Goal: Task Accomplishment & Management: Manage account settings

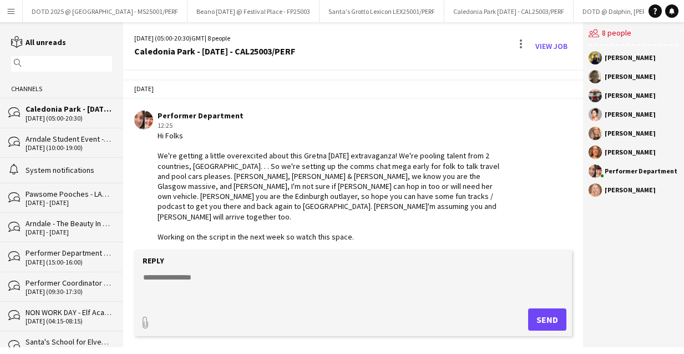
scroll to position [198, 0]
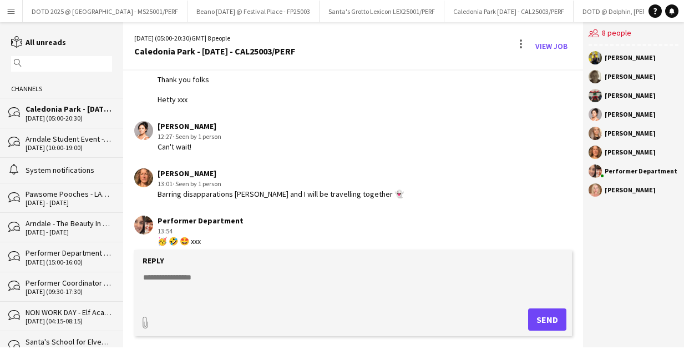
click at [8, 14] on app-icon "Menu" at bounding box center [11, 11] width 9 height 9
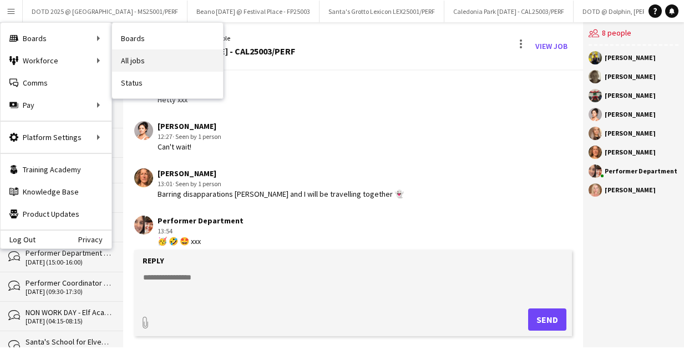
click at [153, 57] on link "All jobs" at bounding box center [167, 60] width 111 height 22
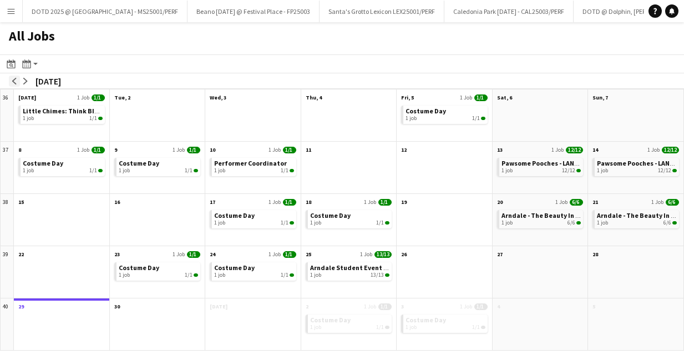
click at [14, 82] on app-icon "arrow-left" at bounding box center [14, 81] width 7 height 7
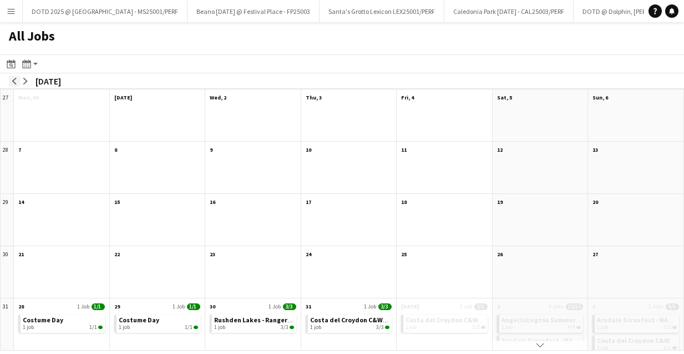
click at [14, 82] on app-icon "arrow-left" at bounding box center [14, 81] width 7 height 7
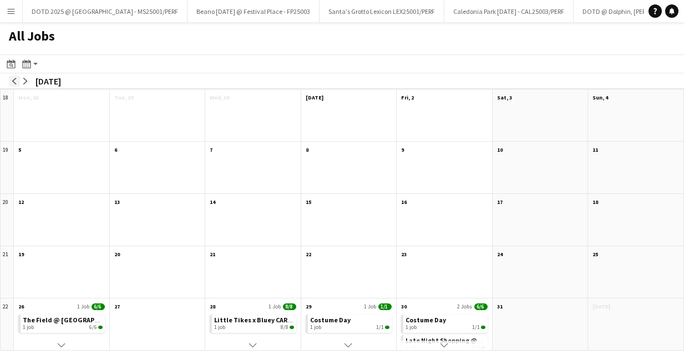
click at [14, 82] on app-icon "arrow-left" at bounding box center [14, 81] width 7 height 7
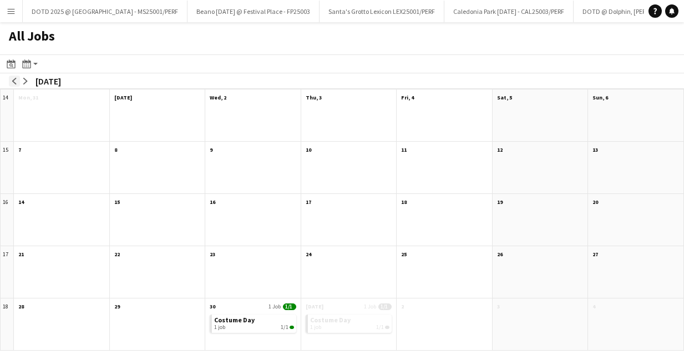
click at [14, 82] on app-icon "arrow-left" at bounding box center [14, 81] width 7 height 7
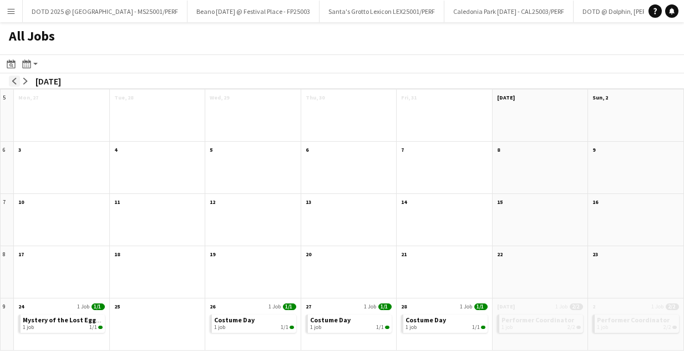
click at [14, 82] on app-icon "arrow-left" at bounding box center [14, 81] width 7 height 7
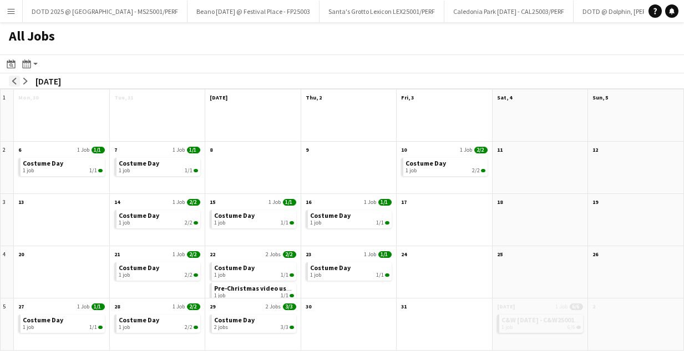
click at [14, 82] on app-icon "arrow-left" at bounding box center [14, 81] width 7 height 7
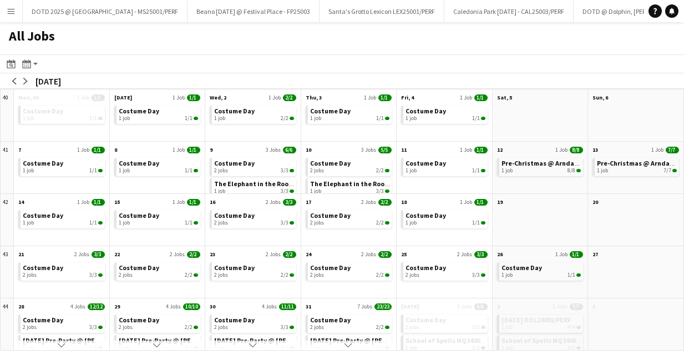
click at [36, 81] on div "October 2024" at bounding box center [49, 80] width 26 height 11
click at [24, 82] on app-icon "arrow-right" at bounding box center [25, 81] width 7 height 7
click at [28, 80] on app-icon "arrow-right" at bounding box center [25, 81] width 7 height 7
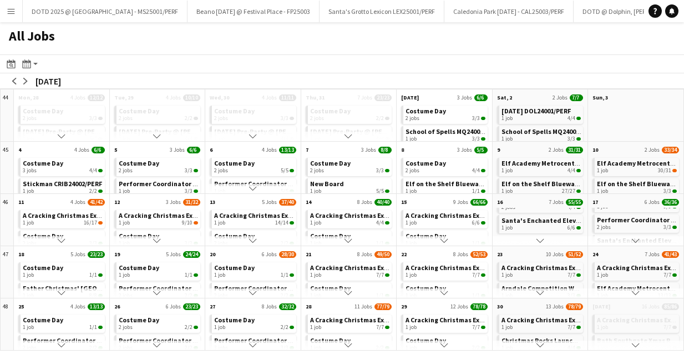
scroll to position [61, 0]
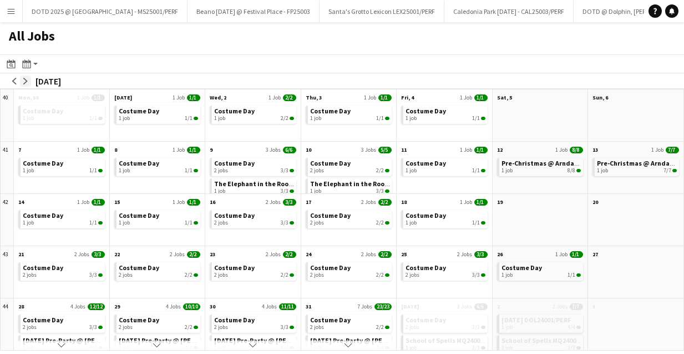
click at [24, 80] on app-icon "arrow-right" at bounding box center [25, 81] width 7 height 7
click at [22, 79] on app-icon "arrow-right" at bounding box center [25, 81] width 7 height 7
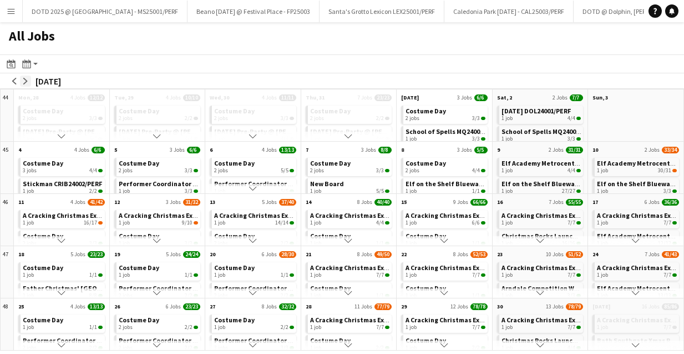
click at [22, 79] on app-icon "arrow-right" at bounding box center [25, 81] width 7 height 7
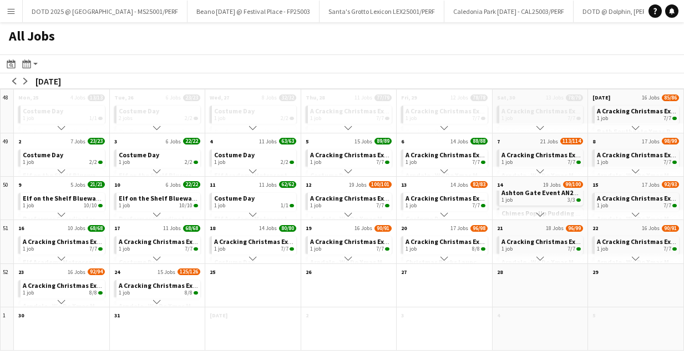
click at [539, 212] on app-icon "Scroll down" at bounding box center [541, 214] width 8 height 8
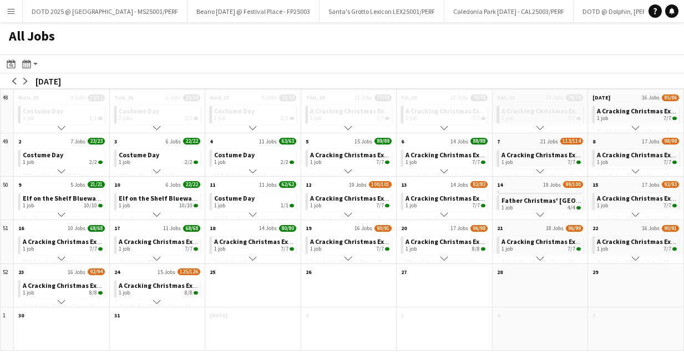
scroll to position [191, 0]
click at [539, 212] on app-icon "Scroll down" at bounding box center [541, 214] width 8 height 8
click at [536, 194] on span "Reindeer Flight School SDO24001/PERF" at bounding box center [561, 196] width 119 height 8
click at [28, 80] on app-icon "arrow-right" at bounding box center [25, 81] width 7 height 7
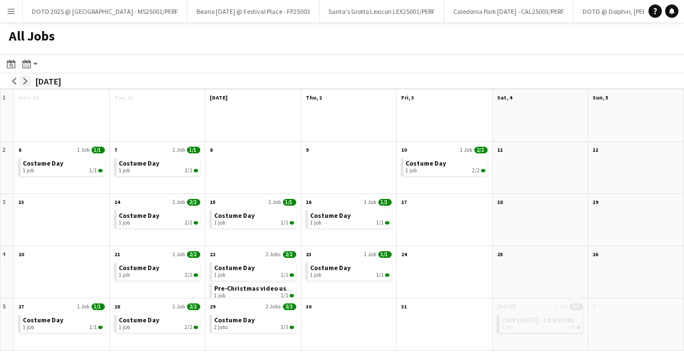
click at [28, 80] on app-icon "arrow-right" at bounding box center [25, 81] width 7 height 7
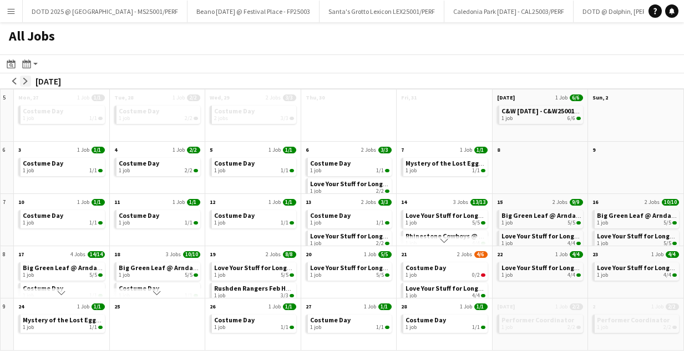
click at [28, 80] on app-icon "arrow-right" at bounding box center [25, 81] width 7 height 7
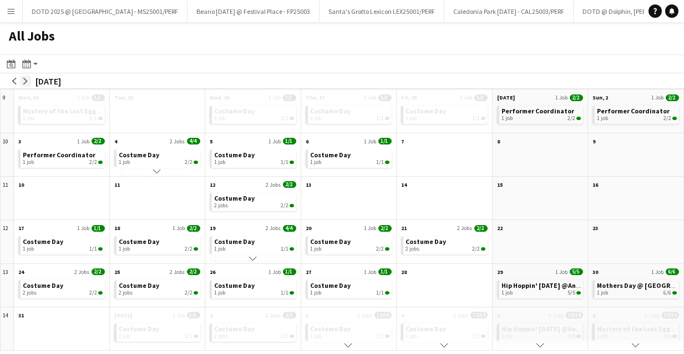
click at [28, 80] on app-icon "arrow-right" at bounding box center [25, 81] width 7 height 7
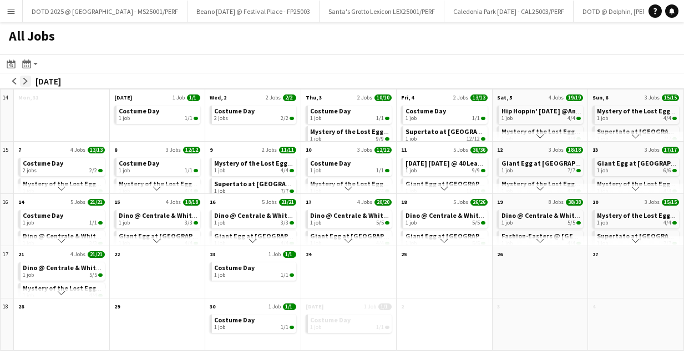
click at [28, 80] on app-icon "arrow-right" at bounding box center [25, 81] width 7 height 7
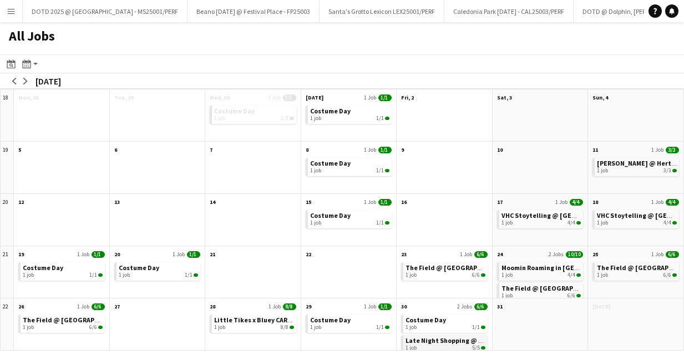
click at [425, 342] on span "Late Night Shopping @ Swindon - SDO25001 & SDO25002" at bounding box center [492, 340] width 172 height 8
click at [24, 81] on app-icon "arrow-right" at bounding box center [25, 81] width 7 height 7
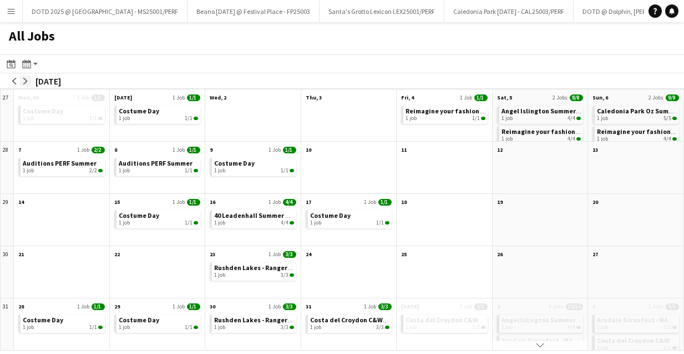
click at [24, 81] on app-icon "arrow-right" at bounding box center [25, 81] width 7 height 7
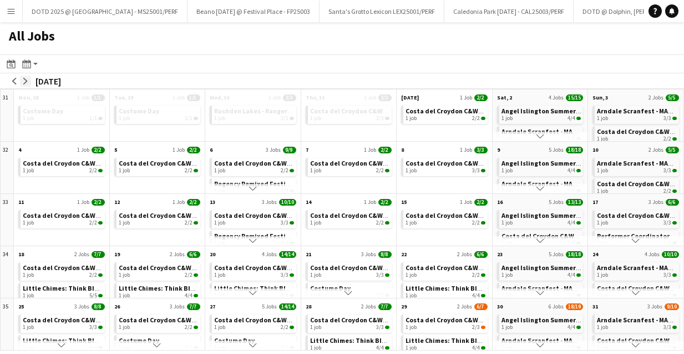
click at [24, 81] on app-icon "arrow-right" at bounding box center [25, 81] width 7 height 7
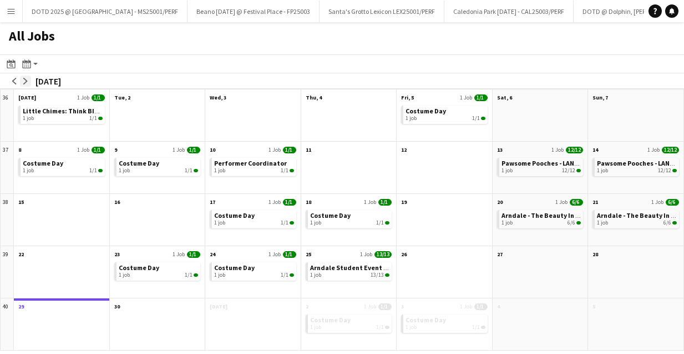
click at [24, 81] on app-icon "arrow-right" at bounding box center [25, 81] width 7 height 7
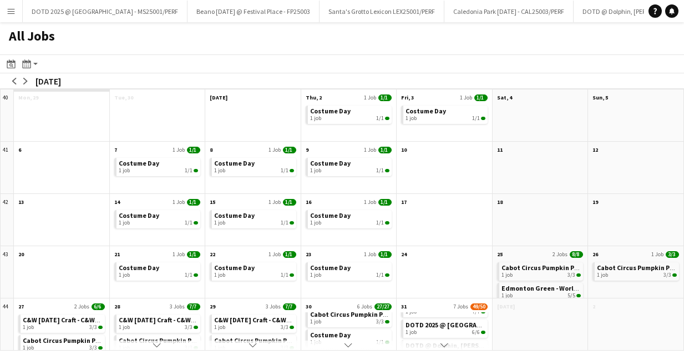
scroll to position [90, 0]
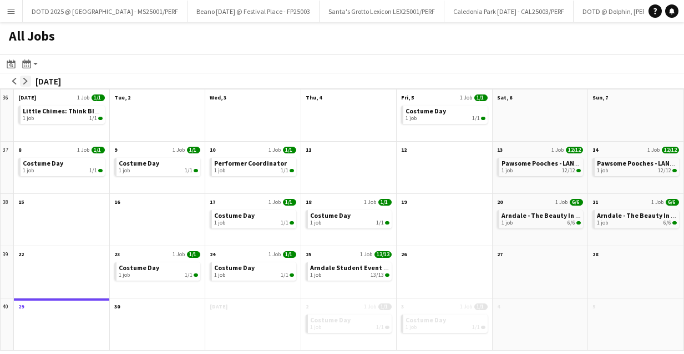
click at [27, 78] on app-icon "arrow-right" at bounding box center [25, 81] width 7 height 7
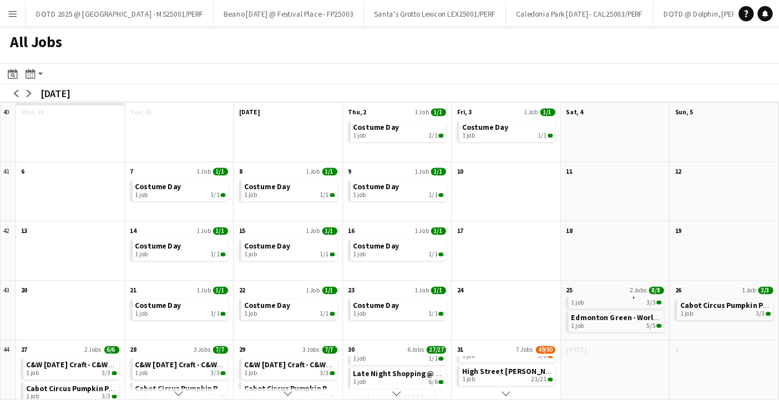
scroll to position [80, 0]
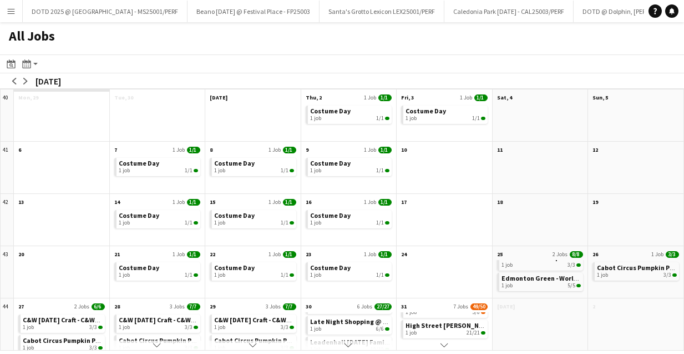
click at [349, 322] on span "Late Night Shopping @ Swindon - SDO25001 & SDO25002" at bounding box center [396, 321] width 172 height 8
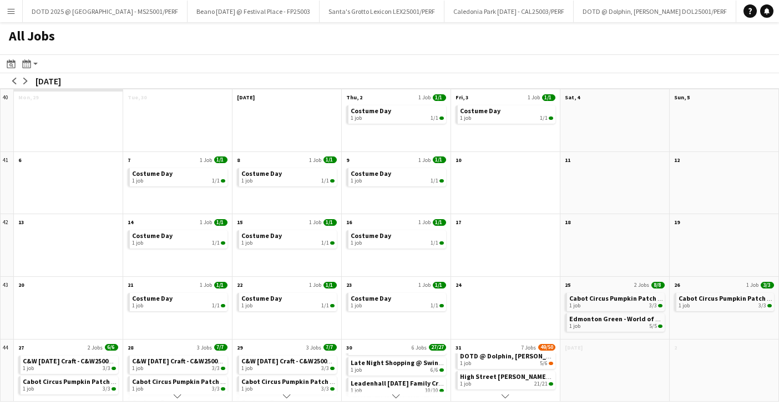
scroll to position [108, 0]
click at [8, 9] on app-icon "Menu" at bounding box center [11, 11] width 9 height 9
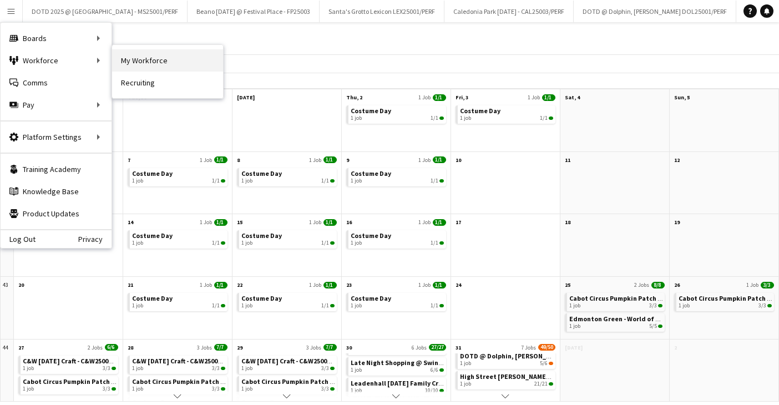
click at [149, 61] on link "My Workforce" at bounding box center [167, 60] width 111 height 22
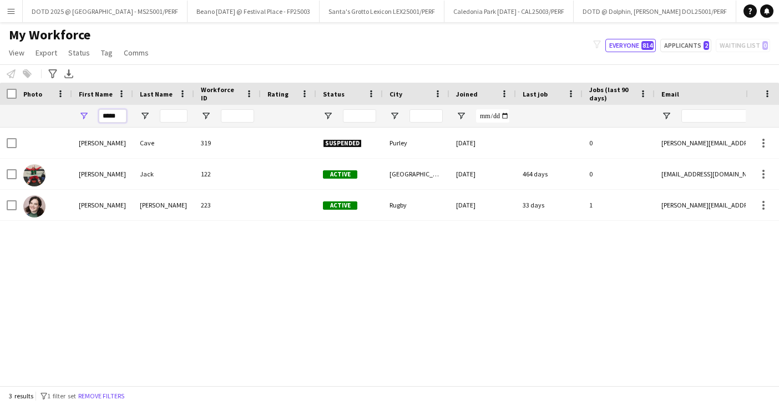
drag, startPoint x: 108, startPoint y: 116, endPoint x: 65, endPoint y: 116, distance: 42.7
click at [65, 116] on div "*****" at bounding box center [629, 116] width 1259 height 22
type input "*"
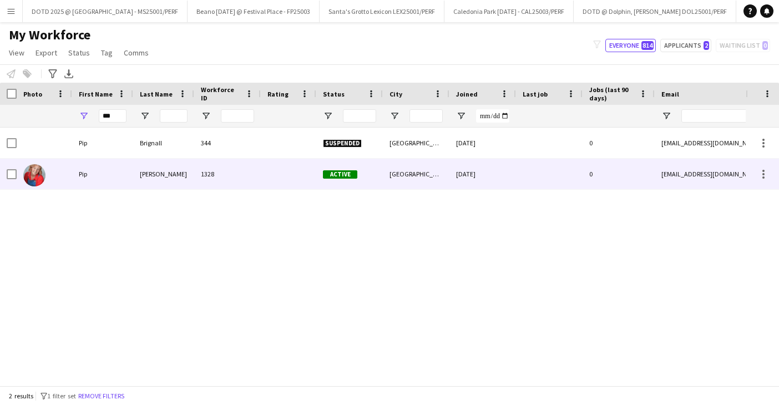
click at [159, 169] on div "Simpson" at bounding box center [163, 174] width 61 height 31
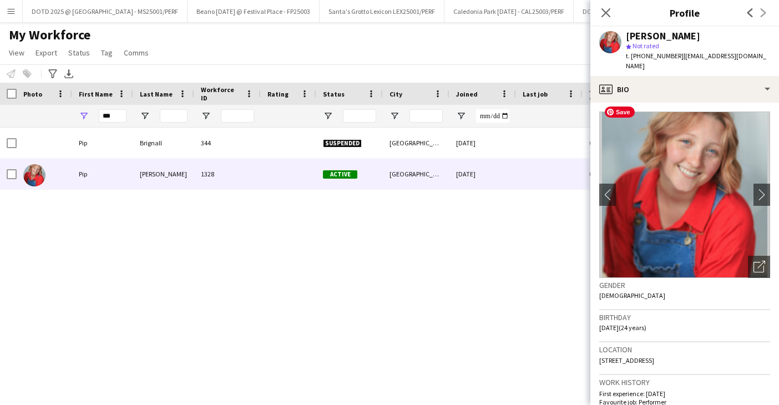
scroll to position [36, 0]
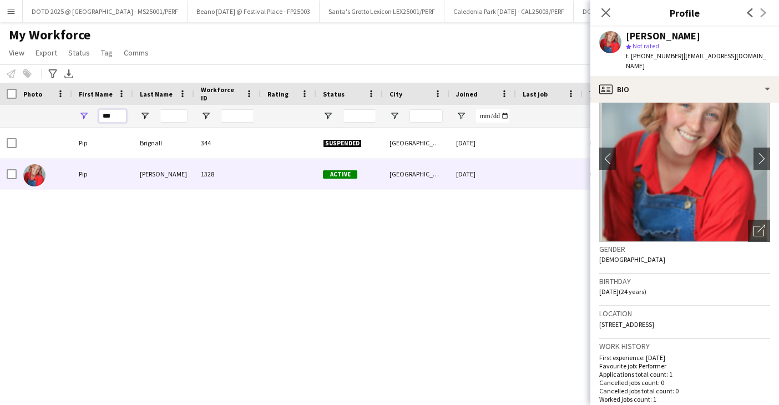
click at [119, 119] on input "***" at bounding box center [113, 115] width 28 height 13
type input "*"
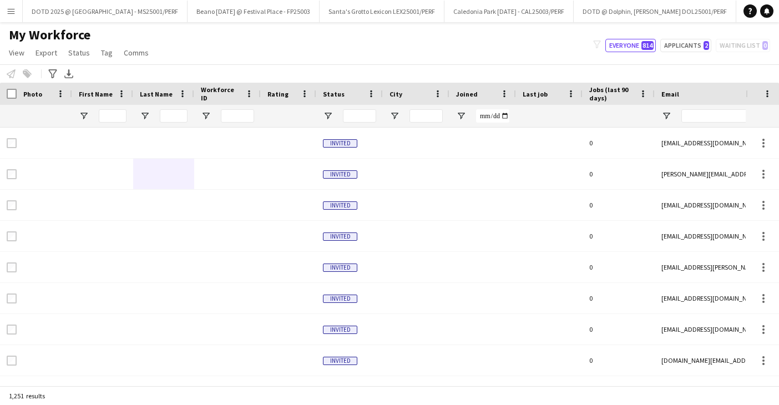
click at [11, 14] on app-icon "Menu" at bounding box center [11, 11] width 9 height 9
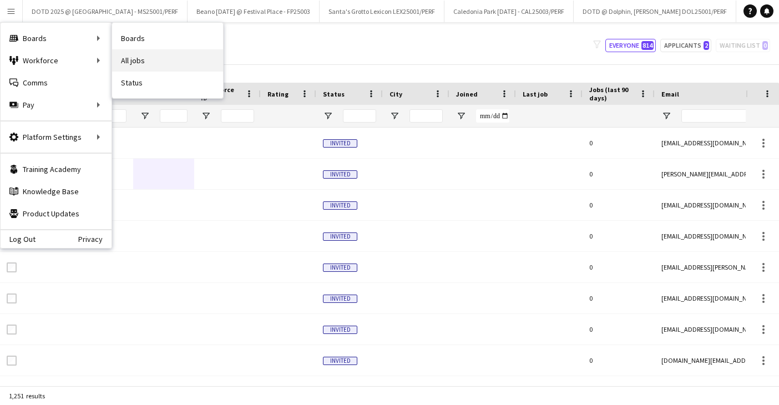
click at [133, 57] on link "All jobs" at bounding box center [167, 60] width 111 height 22
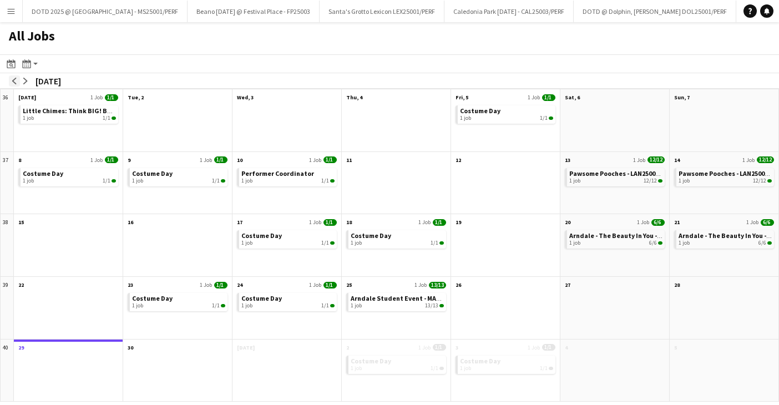
click at [14, 81] on app-icon "arrow-left" at bounding box center [14, 81] width 7 height 7
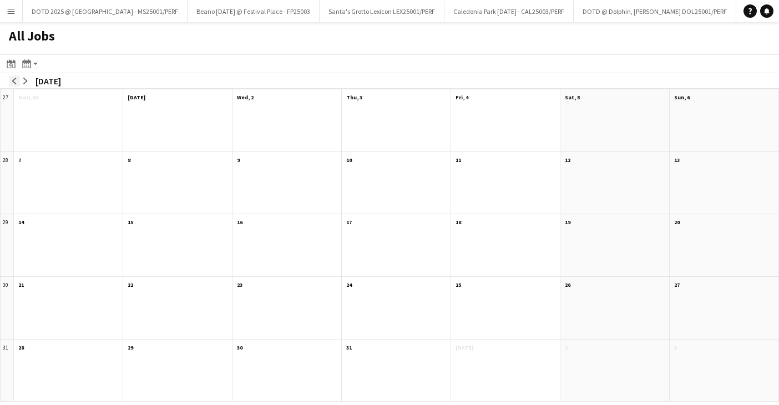
click at [14, 81] on app-icon "arrow-left" at bounding box center [14, 81] width 7 height 7
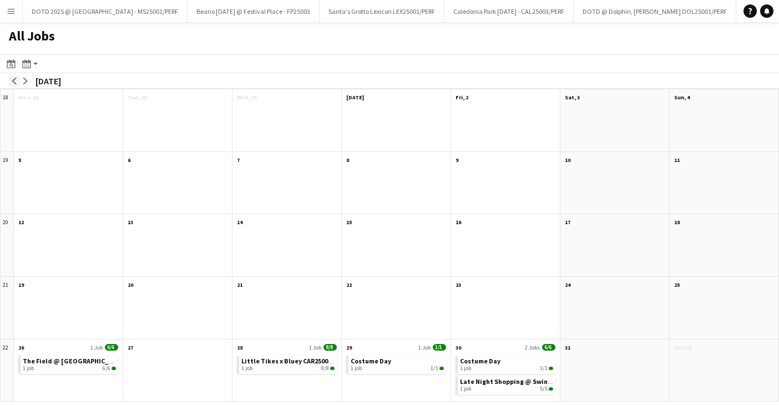
click at [14, 81] on app-icon "arrow-left" at bounding box center [14, 81] width 7 height 7
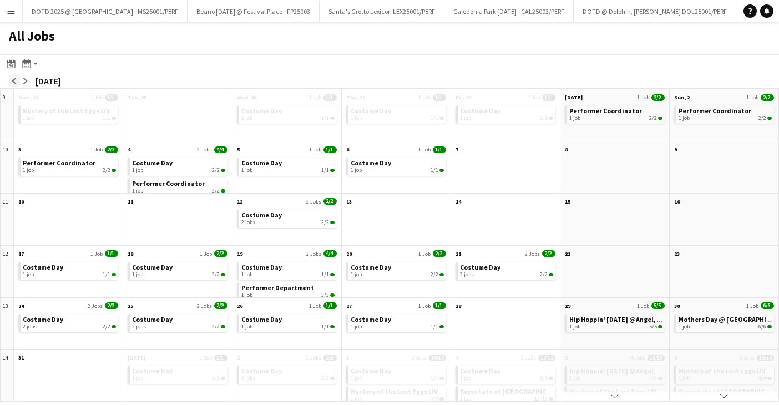
click at [14, 81] on app-icon "arrow-left" at bounding box center [14, 81] width 7 height 7
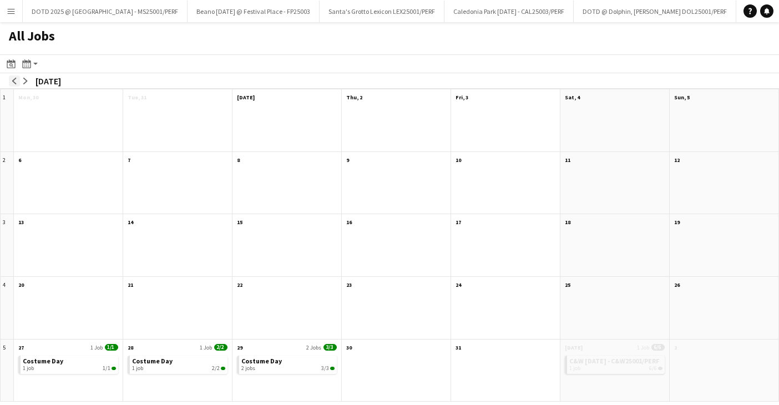
click at [14, 81] on app-icon "arrow-left" at bounding box center [14, 81] width 7 height 7
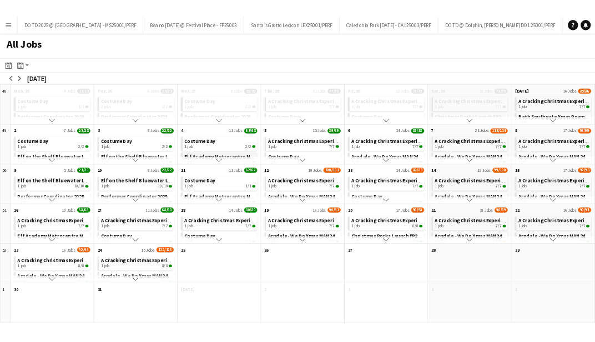
scroll to position [21, 0]
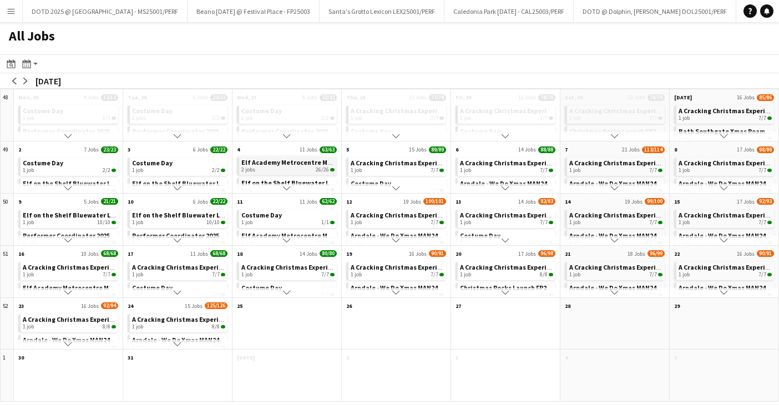
click at [276, 167] on div "2 jobs 26/26" at bounding box center [287, 170] width 93 height 7
click at [16, 11] on button "Menu" at bounding box center [11, 11] width 22 height 22
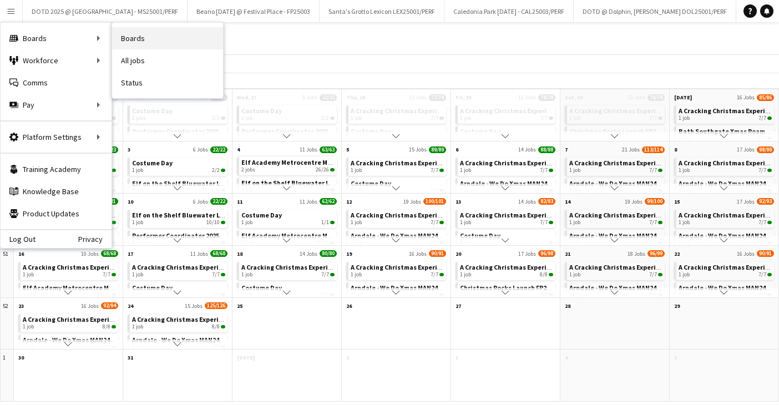
click at [155, 41] on link "Boards" at bounding box center [167, 38] width 111 height 22
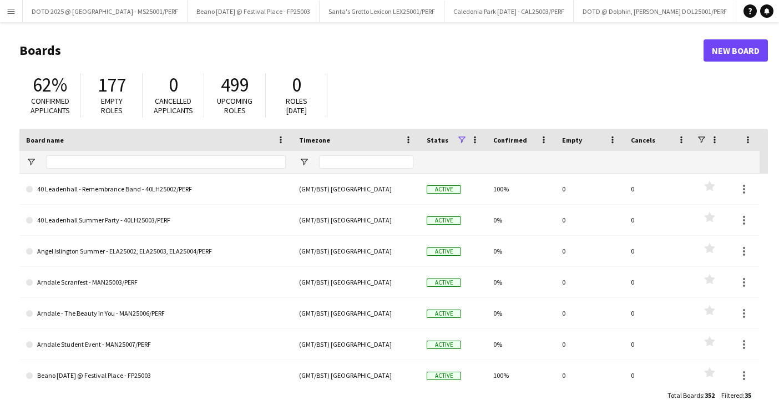
click at [16, 10] on button "Menu" at bounding box center [11, 11] width 22 height 22
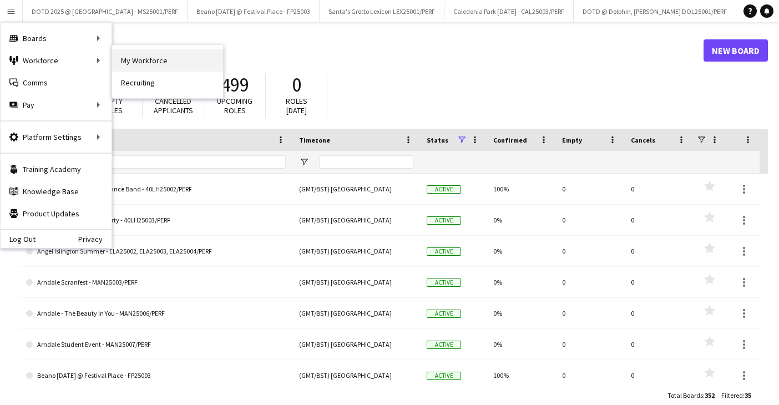
click at [128, 59] on link "My Workforce" at bounding box center [167, 60] width 111 height 22
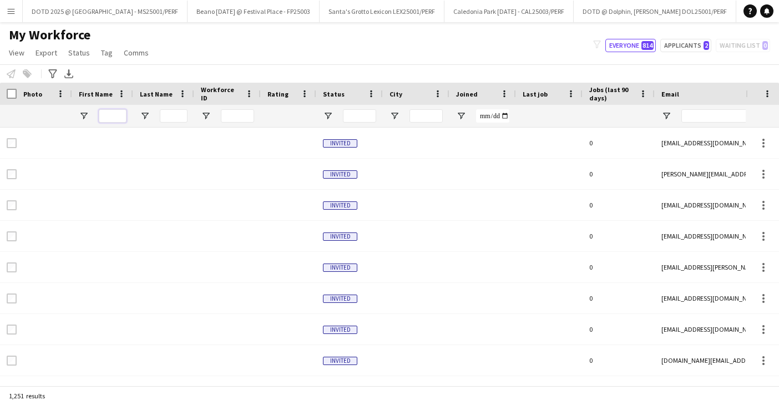
click at [110, 114] on input "First Name Filter Input" at bounding box center [113, 115] width 28 height 13
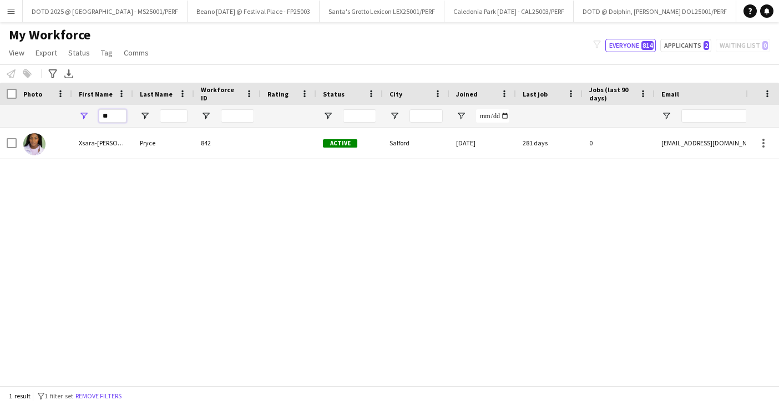
type input "*"
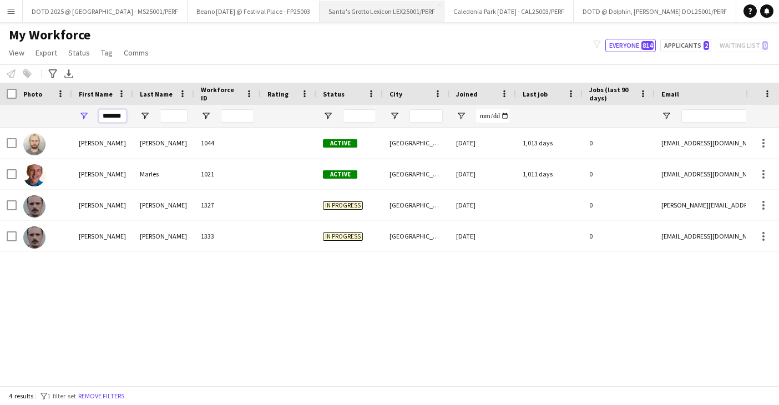
type input "*******"
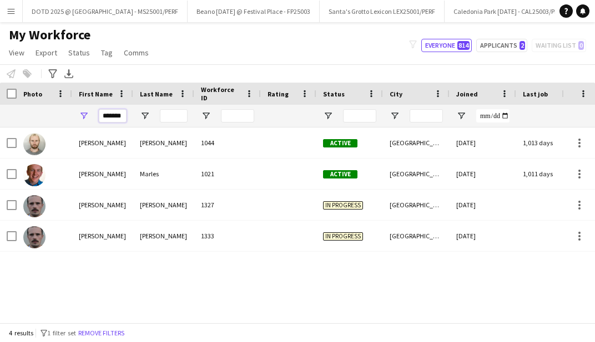
drag, startPoint x: 122, startPoint y: 111, endPoint x: 69, endPoint y: 111, distance: 53.3
drag, startPoint x: 120, startPoint y: 115, endPoint x: 74, endPoint y: 115, distance: 46.6
click at [74, 115] on div "*******" at bounding box center [102, 116] width 61 height 22
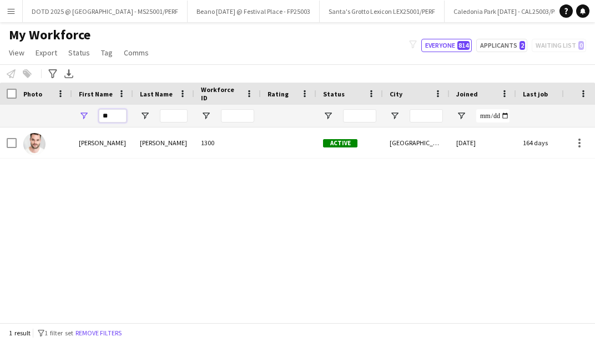
type input "*"
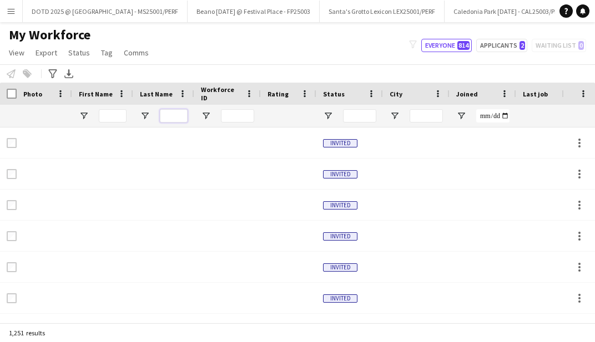
click at [171, 112] on input "Last Name Filter Input" at bounding box center [174, 115] width 28 height 13
type input "******"
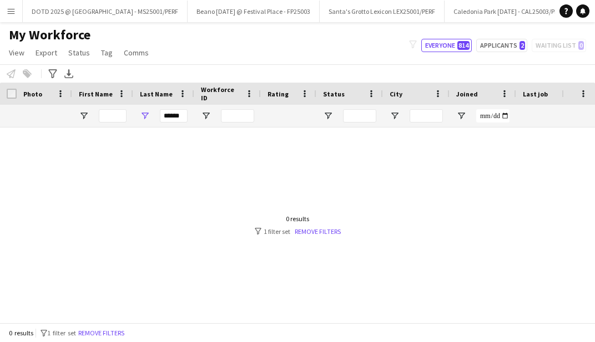
click at [312, 226] on div "0 results filter-1 1 filter set Remove filters" at bounding box center [298, 225] width 86 height 21
click at [312, 231] on link "Remove filters" at bounding box center [318, 232] width 46 height 8
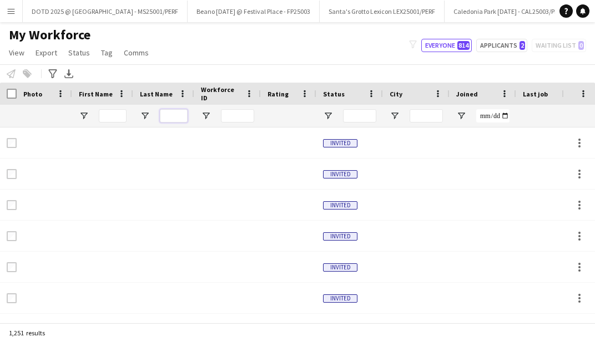
click at [167, 112] on input "Last Name Filter Input" at bounding box center [174, 115] width 28 height 13
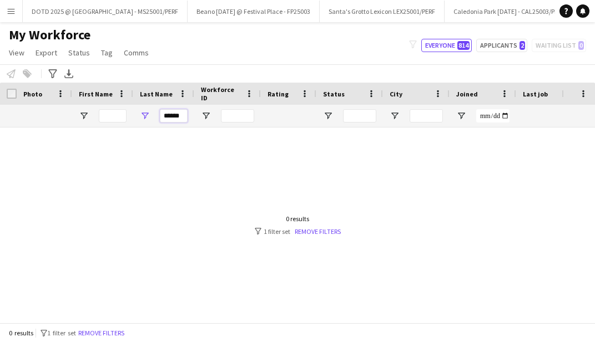
type input "******"
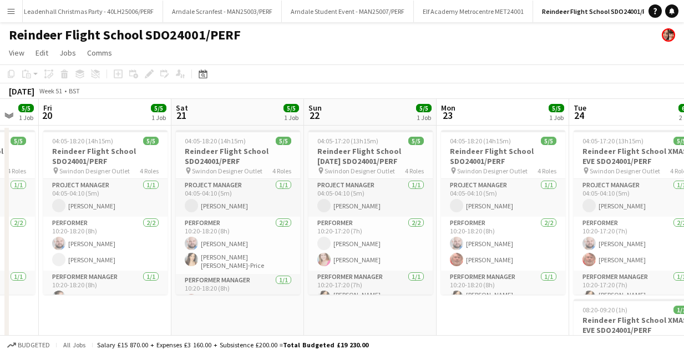
scroll to position [0, 314]
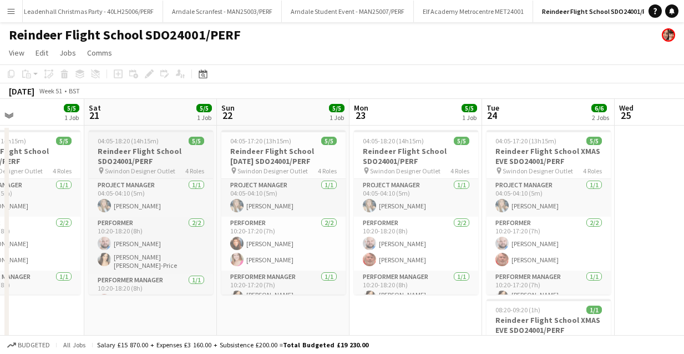
click at [153, 157] on h3 "Reindeer Flight School SDO24001/PERF" at bounding box center [151, 156] width 124 height 20
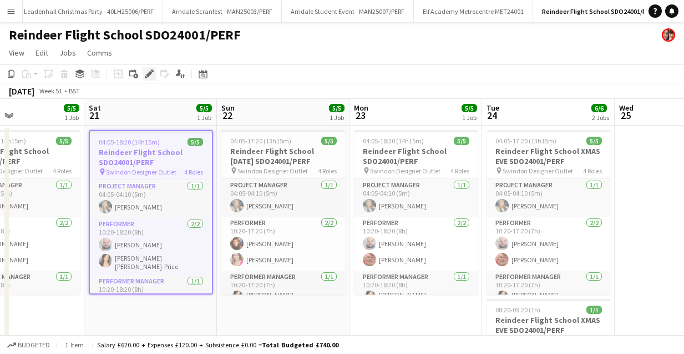
click at [151, 73] on icon at bounding box center [149, 74] width 6 height 6
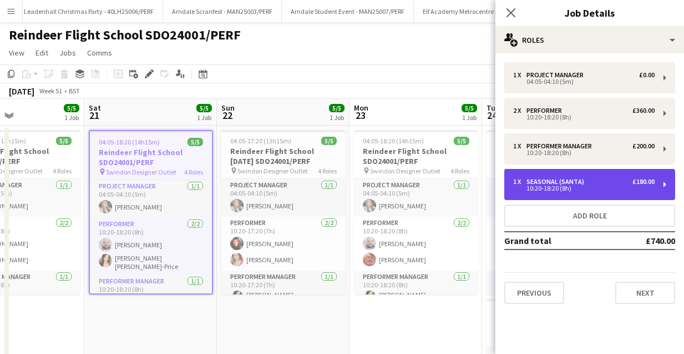
click at [563, 173] on div "1 x Seasonal (Santa) £180.00 10:20-18:20 (8h)" at bounding box center [590, 184] width 171 height 31
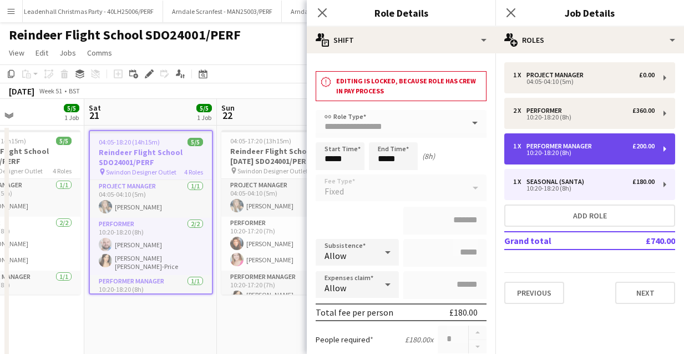
click at [542, 150] on div "10:20-18:20 (8h)" at bounding box center [584, 153] width 142 height 6
type input "**********"
type input "*******"
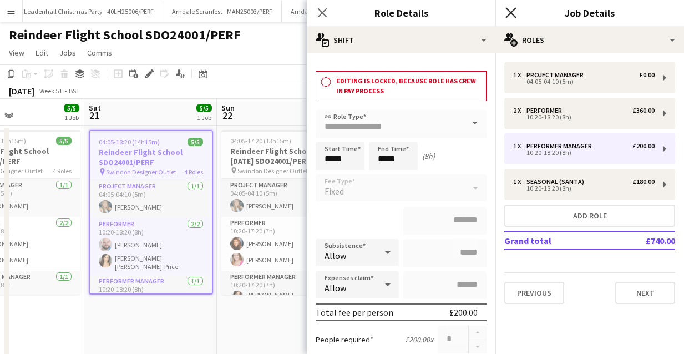
click at [507, 12] on icon "Close pop-in" at bounding box center [511, 12] width 11 height 11
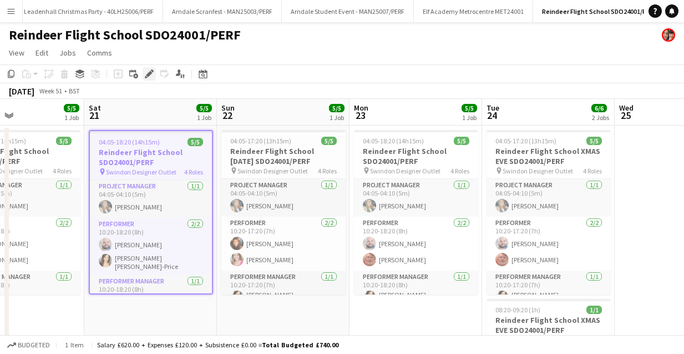
click at [148, 70] on icon "Edit" at bounding box center [149, 73] width 9 height 9
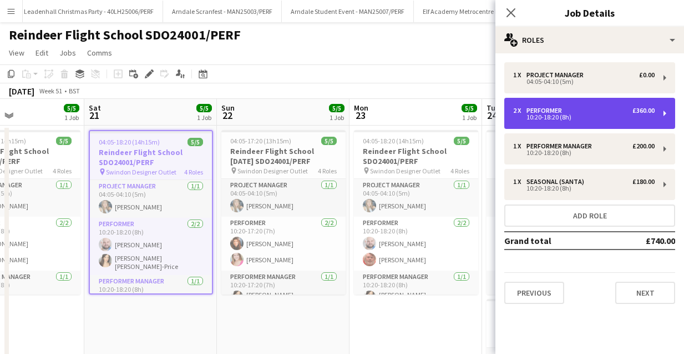
click at [572, 114] on div "2 x Performer £360.00" at bounding box center [584, 111] width 142 height 8
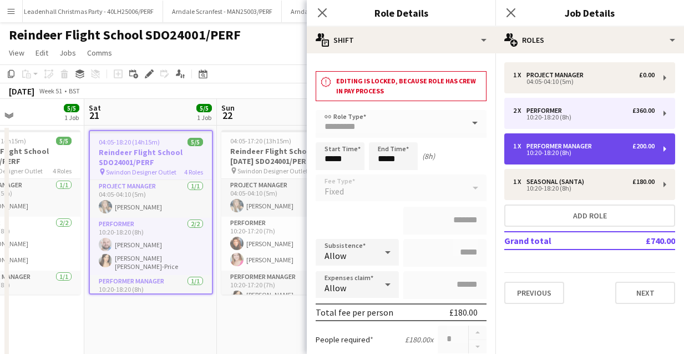
click at [563, 152] on div "10:20-18:20 (8h)" at bounding box center [584, 153] width 142 height 6
type input "**********"
type input "*******"
type input "*"
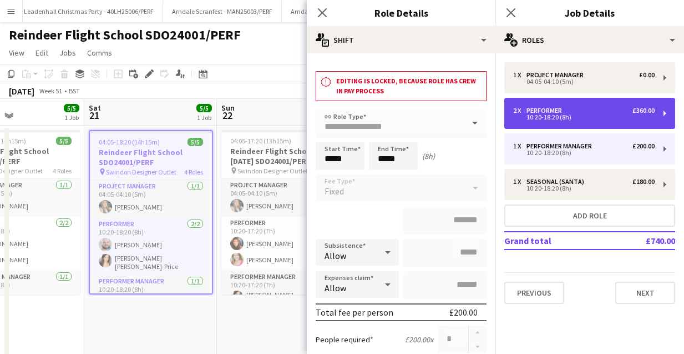
click at [563, 116] on div "10:20-18:20 (8h)" at bounding box center [584, 117] width 142 height 6
type input "*********"
type input "*******"
type input "*"
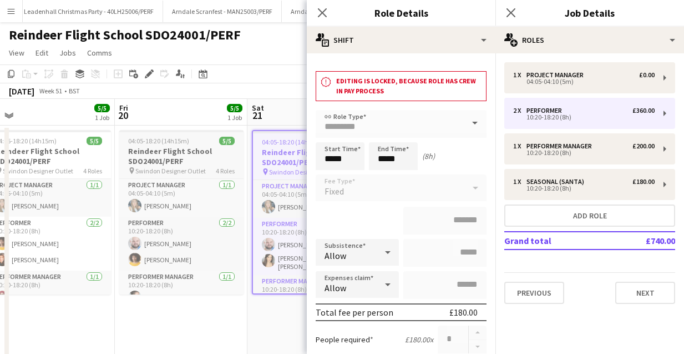
click at [132, 150] on h3 "Reindeer Flight School SDO24001/PERF" at bounding box center [181, 156] width 124 height 20
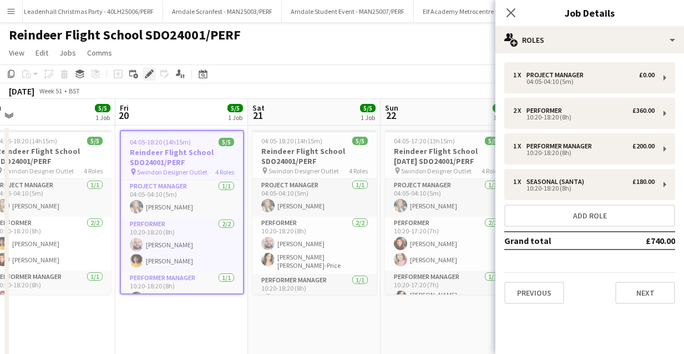
click at [148, 73] on icon at bounding box center [149, 74] width 6 height 6
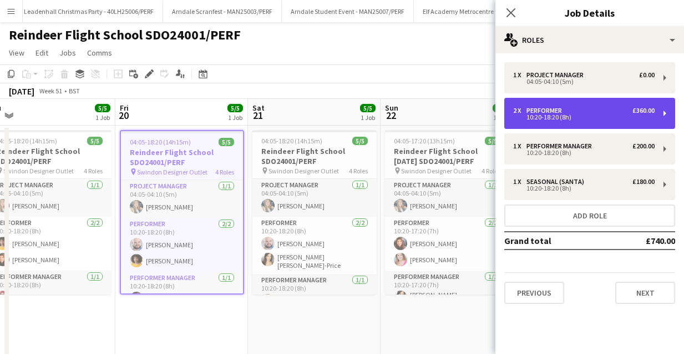
click at [577, 127] on div "2 x Performer £360.00 10:20-18:20 (8h)" at bounding box center [590, 113] width 171 height 31
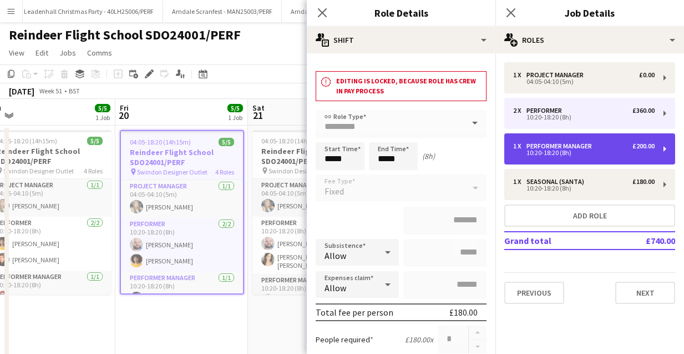
click at [563, 152] on div "10:20-18:20 (8h)" at bounding box center [584, 153] width 142 height 6
type input "**********"
type input "*******"
type input "*"
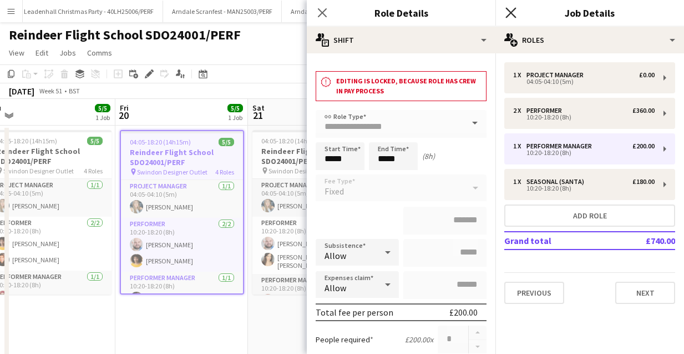
click at [513, 11] on icon at bounding box center [511, 12] width 11 height 11
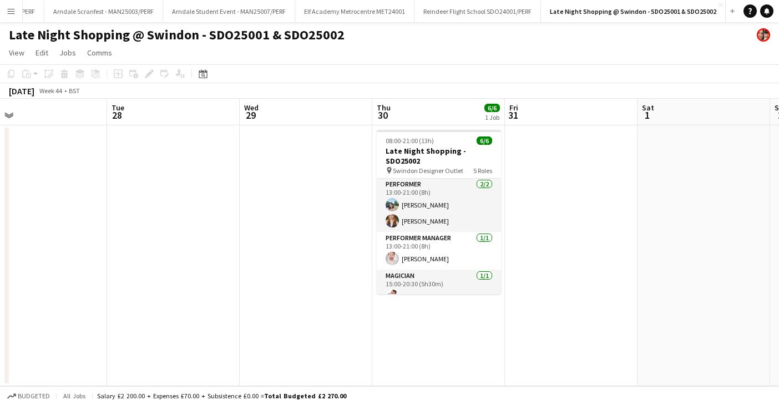
scroll to position [0, 804]
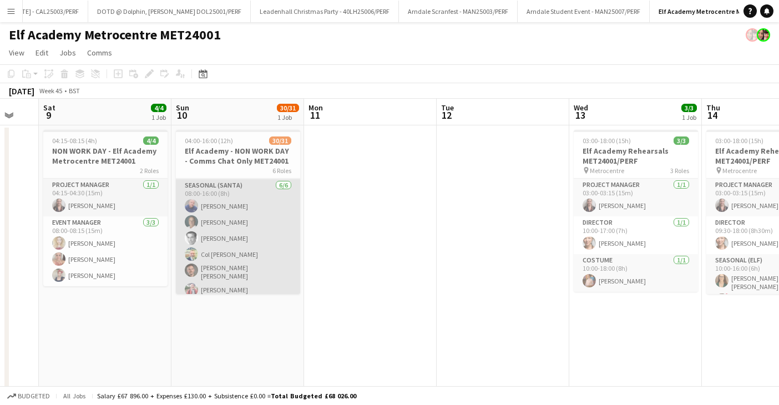
scroll to position [12, 0]
